Goal: Information Seeking & Learning: Learn about a topic

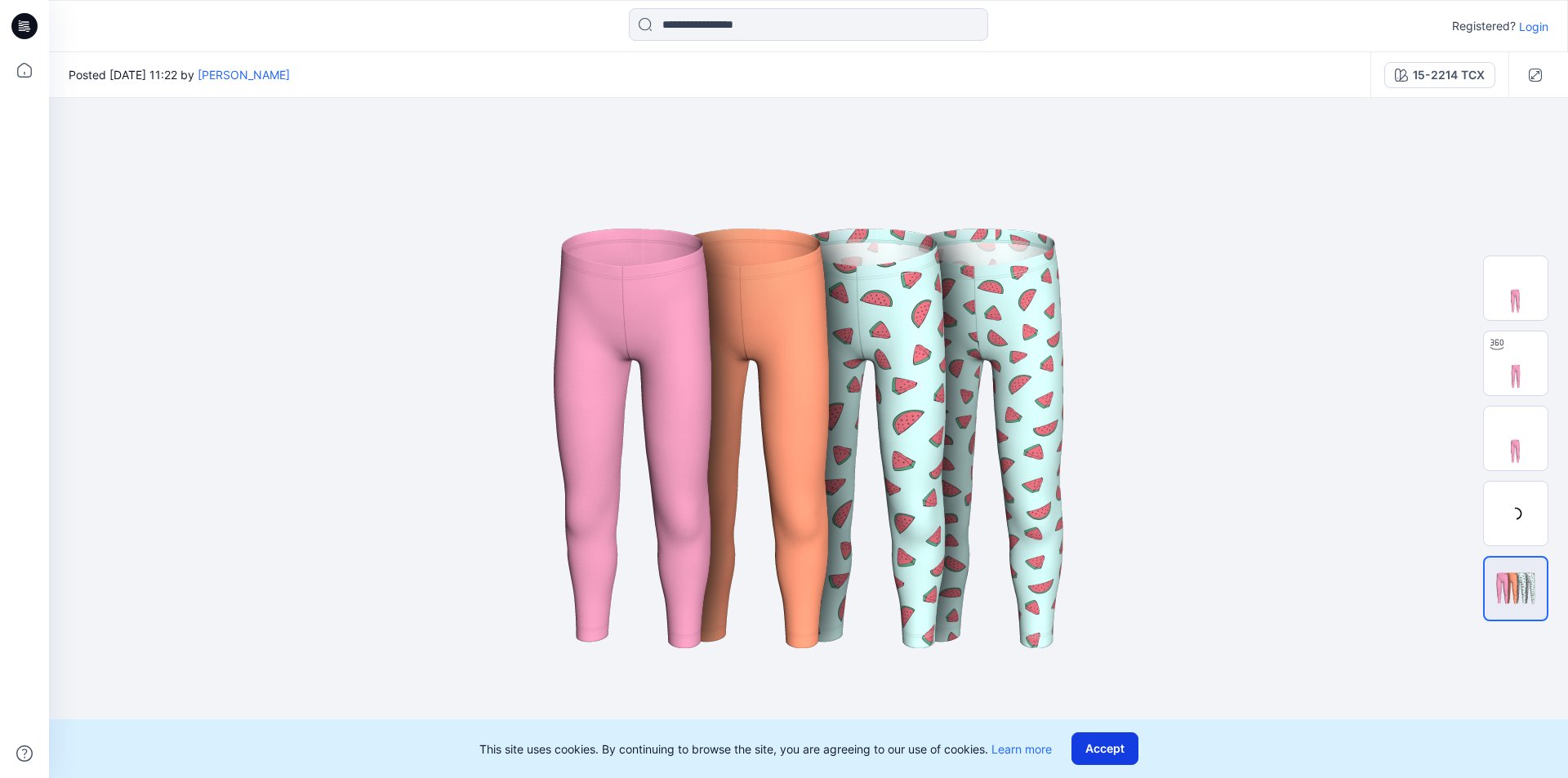
click at [1115, 742] on button "Accept" at bounding box center [1104, 749] width 67 height 33
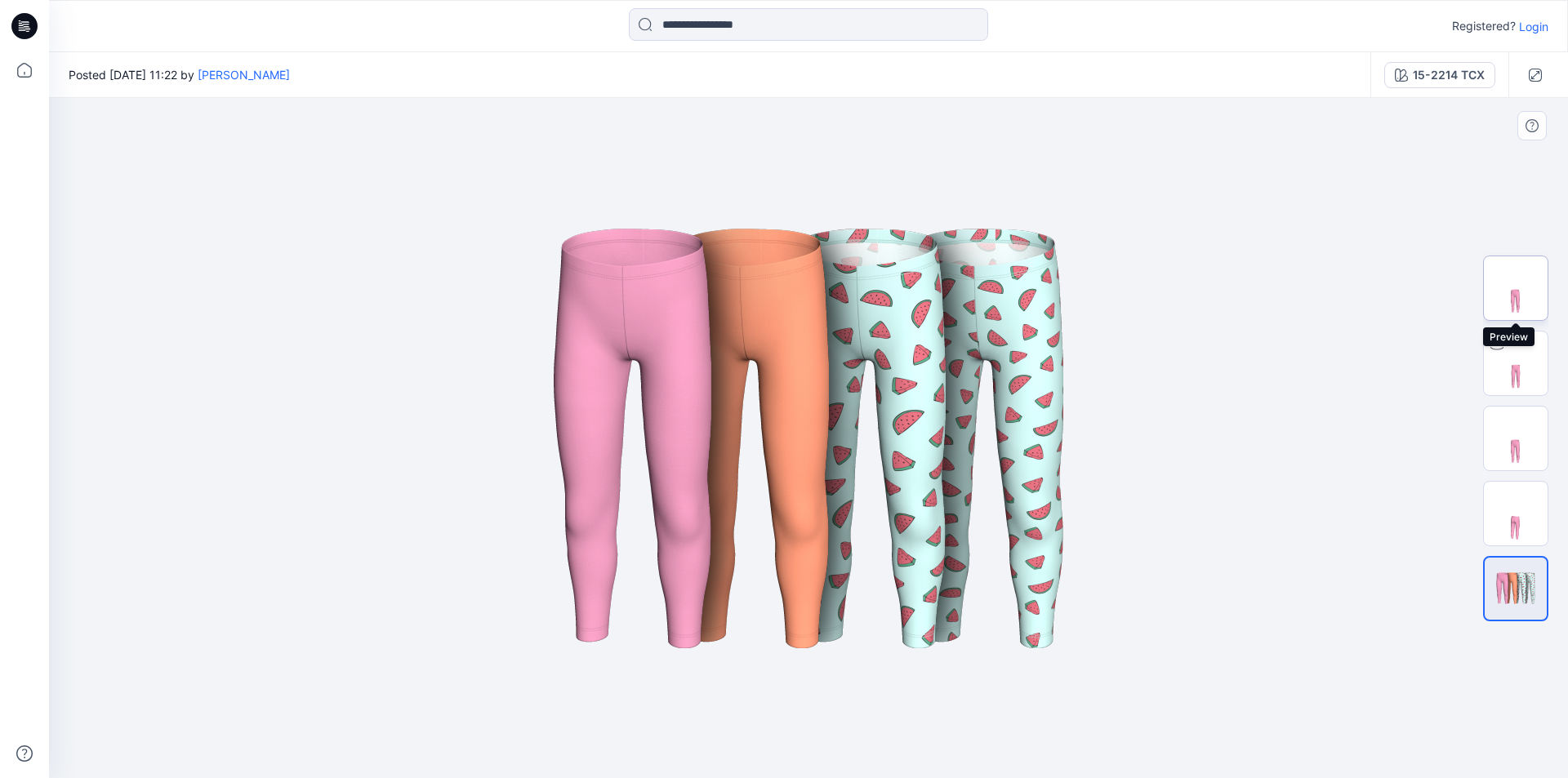
click at [1518, 297] on img at bounding box center [1516, 289] width 64 height 64
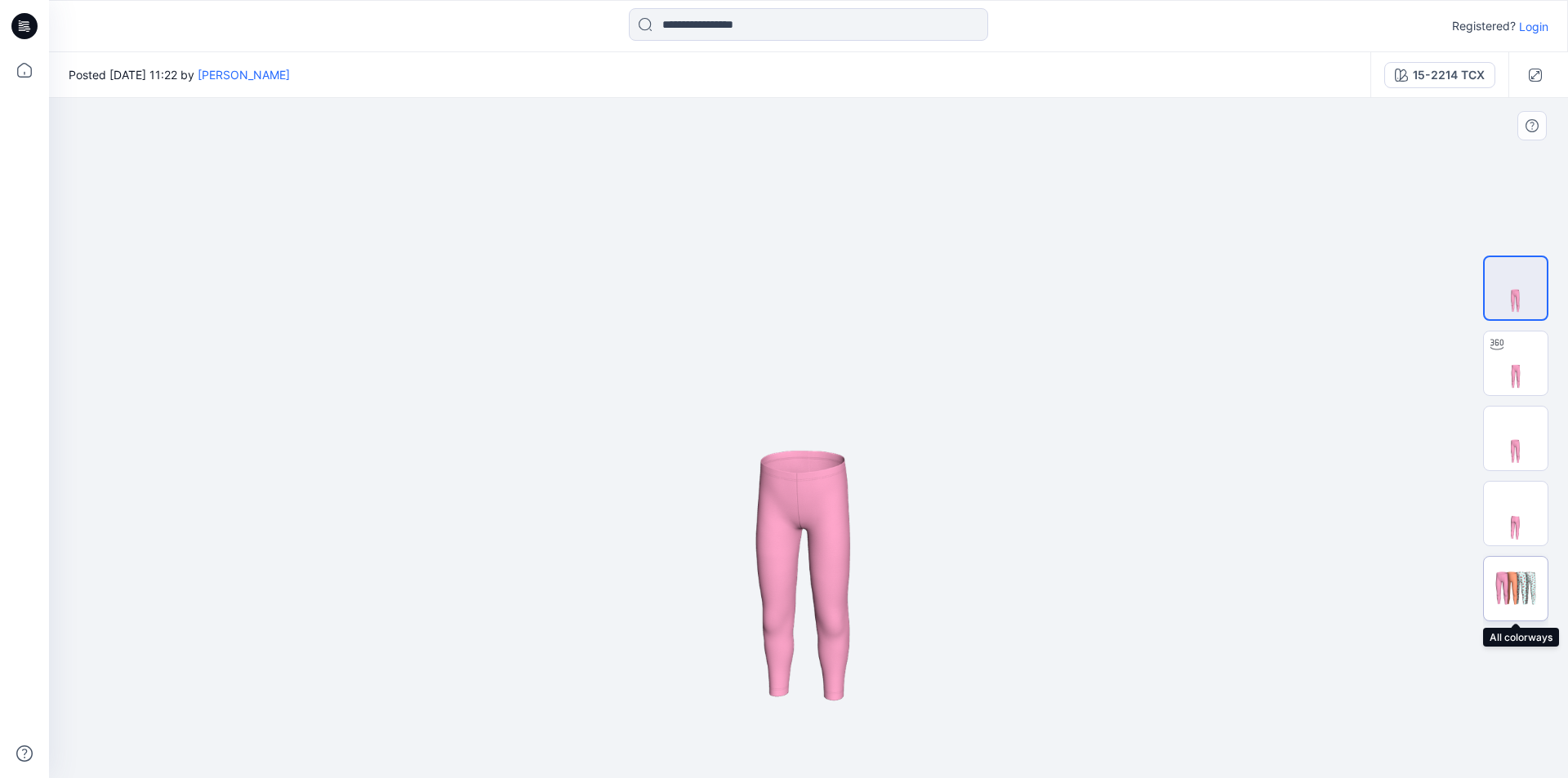
click at [1528, 585] on img at bounding box center [1516, 589] width 64 height 39
